Goal: Task Accomplishment & Management: Use online tool/utility

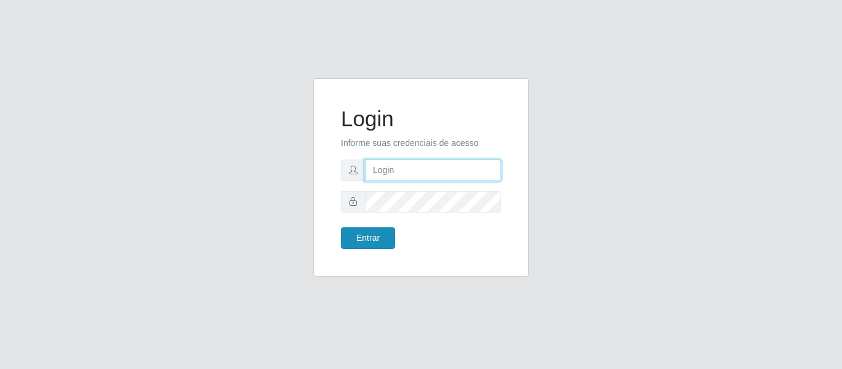
type input "precobom@rejane"
drag, startPoint x: 370, startPoint y: 237, endPoint x: 376, endPoint y: 230, distance: 9.2
click at [375, 231] on button "Entrar" at bounding box center [368, 238] width 54 height 22
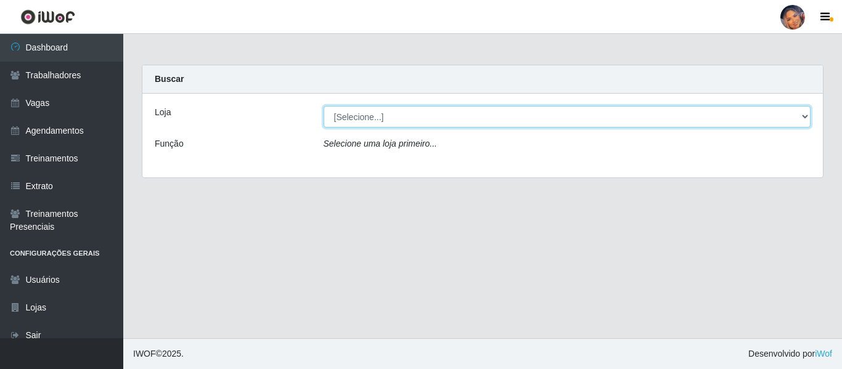
click at [413, 114] on select "[Selecione...] Supermercado Preço Bom" at bounding box center [568, 117] width 488 height 22
drag, startPoint x: 412, startPoint y: 120, endPoint x: 412, endPoint y: 127, distance: 6.8
click at [412, 123] on select "[Selecione...] Supermercado Preço Bom" at bounding box center [568, 117] width 488 height 22
select select "169"
click at [324, 106] on select "[Selecione...] Supermercado Preço Bom" at bounding box center [568, 117] width 488 height 22
